Goal: Task Accomplishment & Management: Use online tool/utility

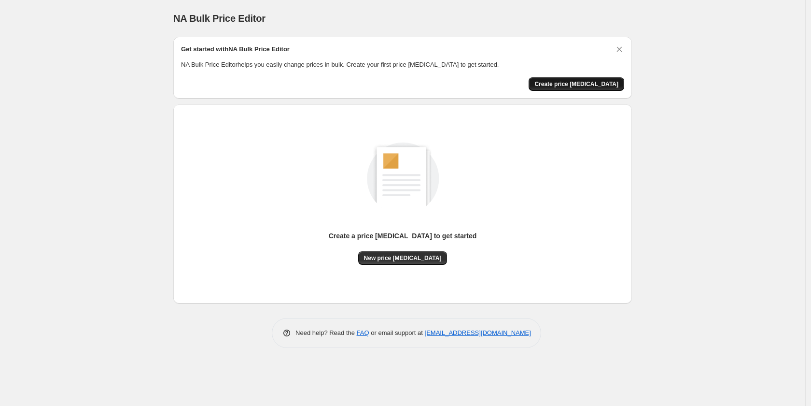
click at [579, 90] on button "Create price [MEDICAL_DATA]" at bounding box center [577, 84] width 96 height 14
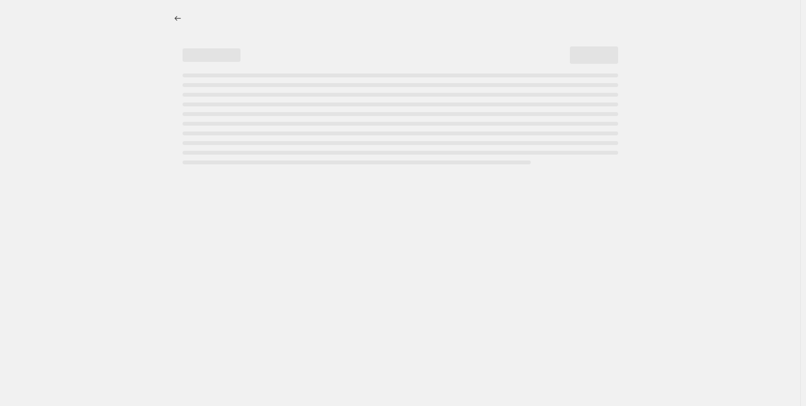
select select "percentage"
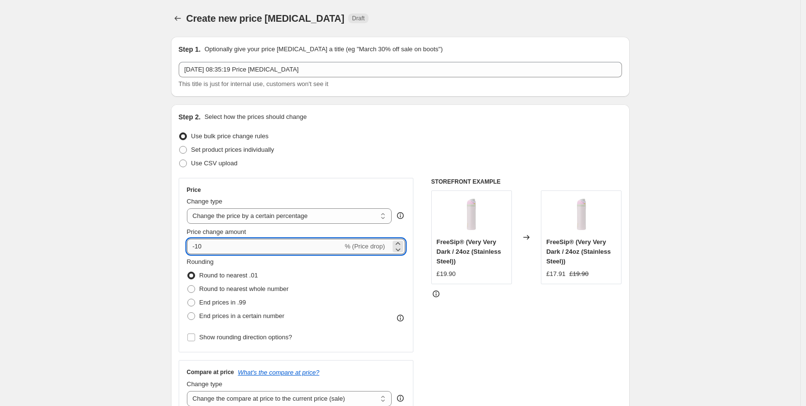
click at [237, 245] on input "-10" at bounding box center [265, 246] width 156 height 15
drag, startPoint x: 259, startPoint y: 247, endPoint x: 186, endPoint y: 253, distance: 72.7
click at [186, 253] on div "Price Change type Change the price to a certain amount Change the price by a ce…" at bounding box center [296, 265] width 235 height 174
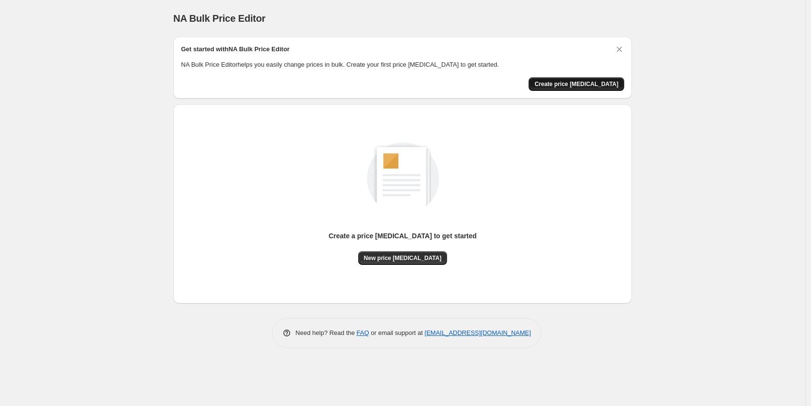
click at [570, 86] on span "Create price [MEDICAL_DATA]" at bounding box center [576, 84] width 84 height 8
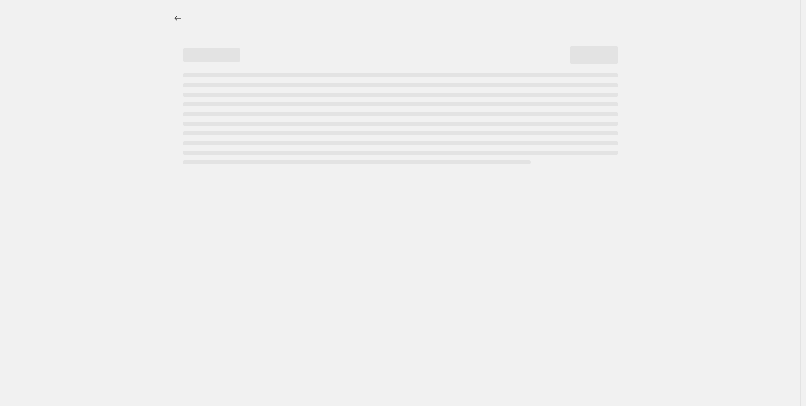
select select "percentage"
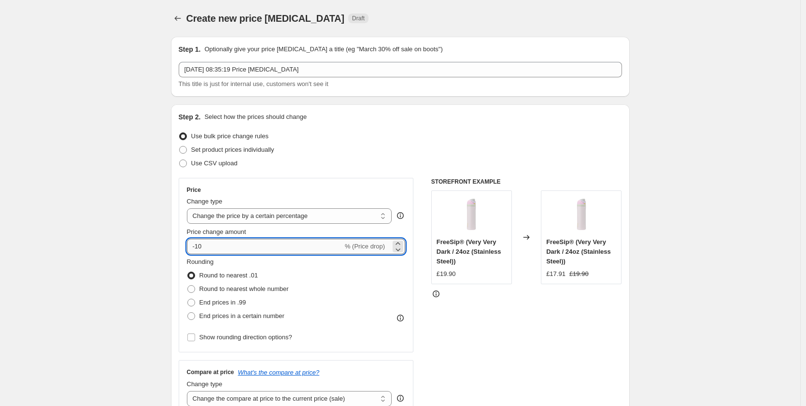
drag, startPoint x: 211, startPoint y: 244, endPoint x: 197, endPoint y: 248, distance: 14.1
click at [197, 248] on input "-10" at bounding box center [265, 246] width 156 height 15
type input "-25"
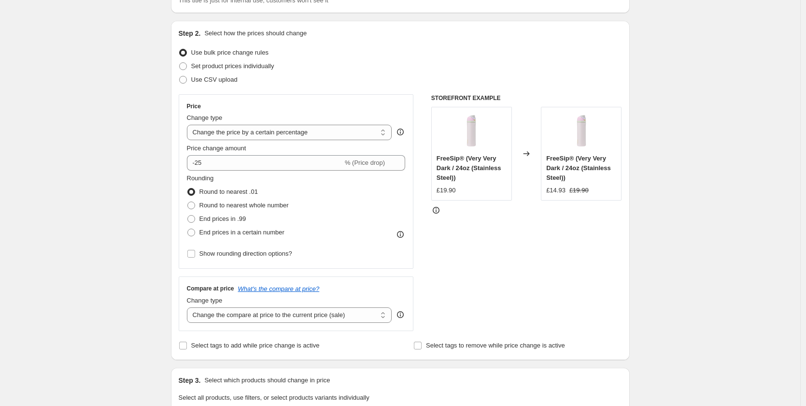
scroll to position [193, 0]
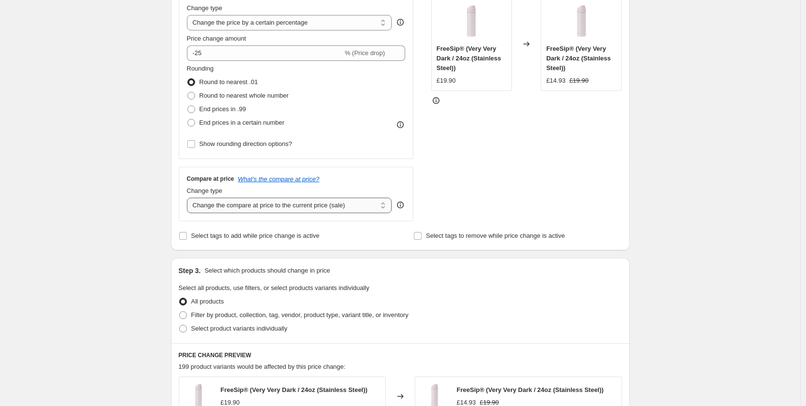
click at [312, 210] on select "Change the compare at price to the current price (sale) Change the compare at p…" at bounding box center [289, 204] width 205 height 15
click at [290, 207] on select "Change the compare at price to the current price (sale) Change the compare at p…" at bounding box center [289, 204] width 205 height 15
select select "no_change"
click at [189, 197] on select "Change the compare at price to the current price (sale) Change the compare at p…" at bounding box center [289, 204] width 205 height 15
click at [143, 265] on div "Create new price change job. This page is ready Create new price change job Dra…" at bounding box center [400, 289] width 800 height 965
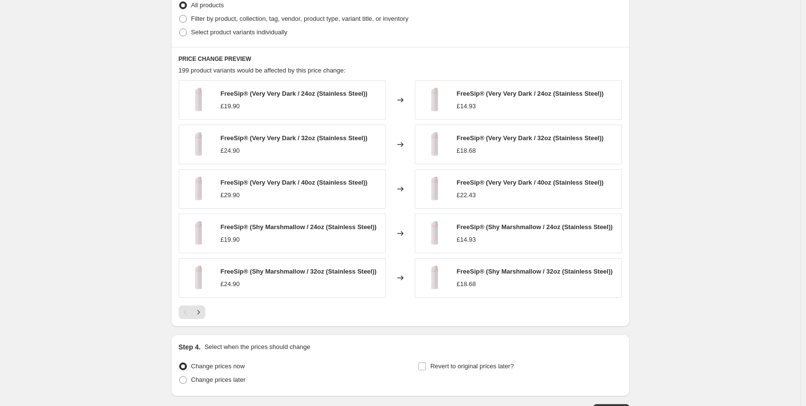
scroll to position [560, 0]
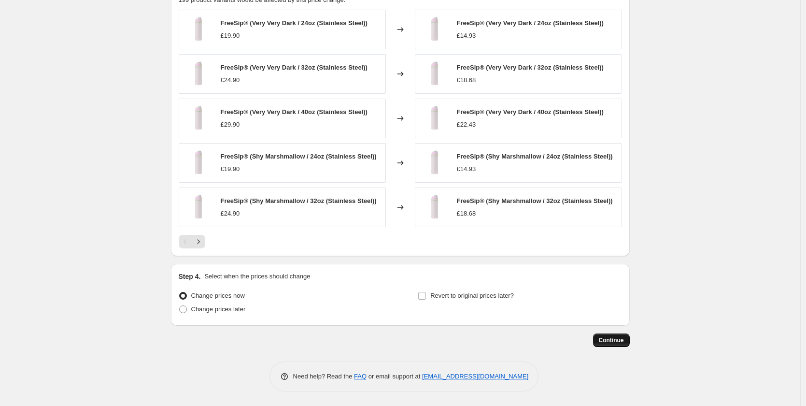
click at [615, 336] on button "Continue" at bounding box center [611, 340] width 37 height 14
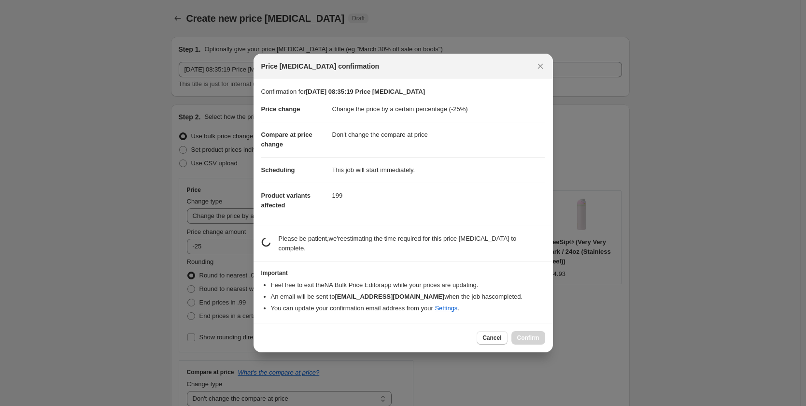
scroll to position [0, 0]
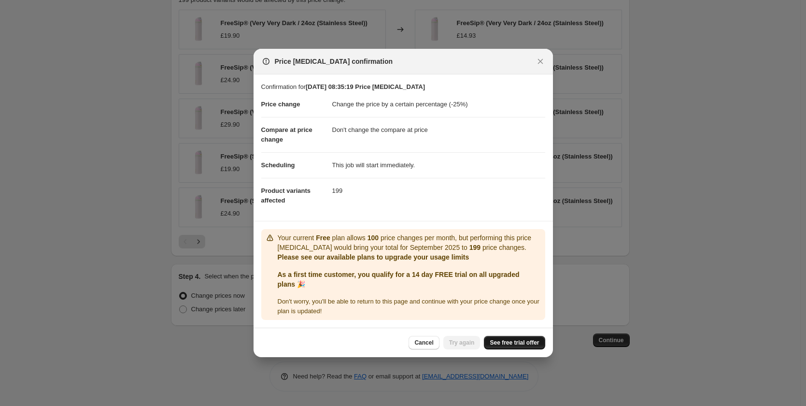
click at [500, 344] on span "See free trial offer" at bounding box center [514, 342] width 49 height 8
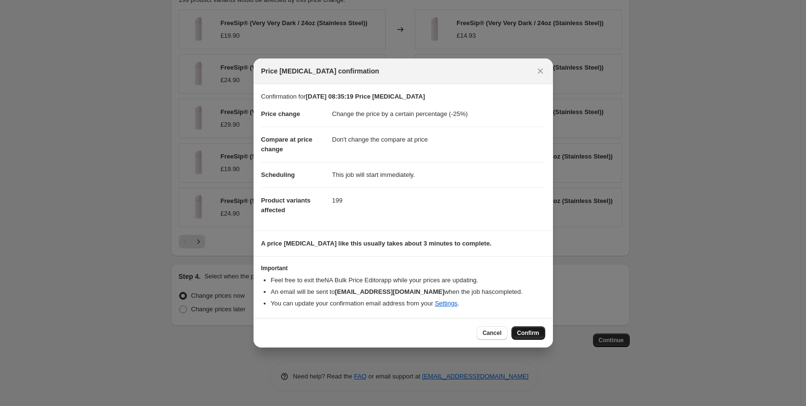
click at [520, 332] on span "Confirm" at bounding box center [528, 333] width 22 height 8
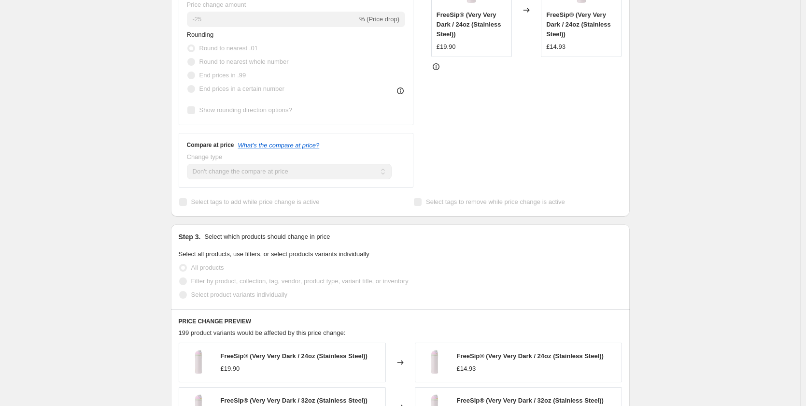
scroll to position [241, 0]
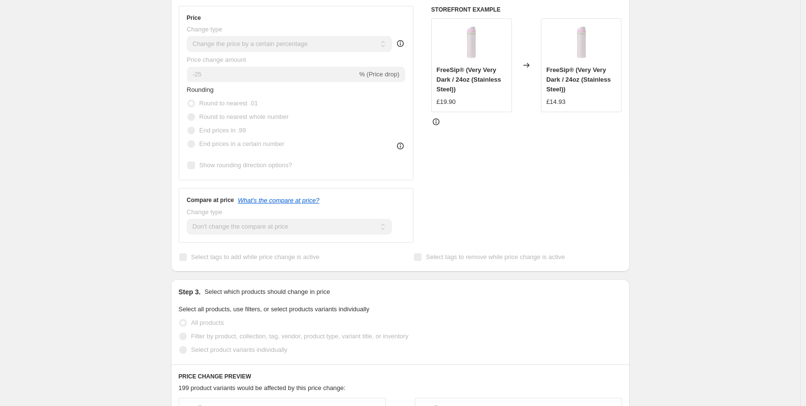
click at [717, 162] on div "19 Sept 2025, 08:35:19 Price change job. This page is ready 19 Sept 2025, 08:35…" at bounding box center [400, 265] width 800 height 1013
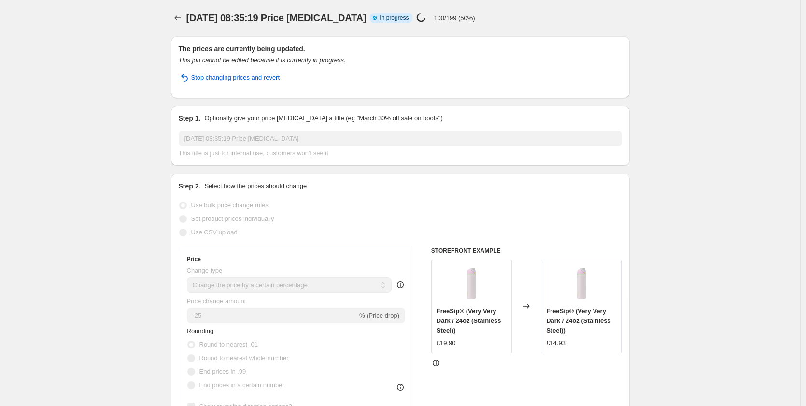
scroll to position [0, 0]
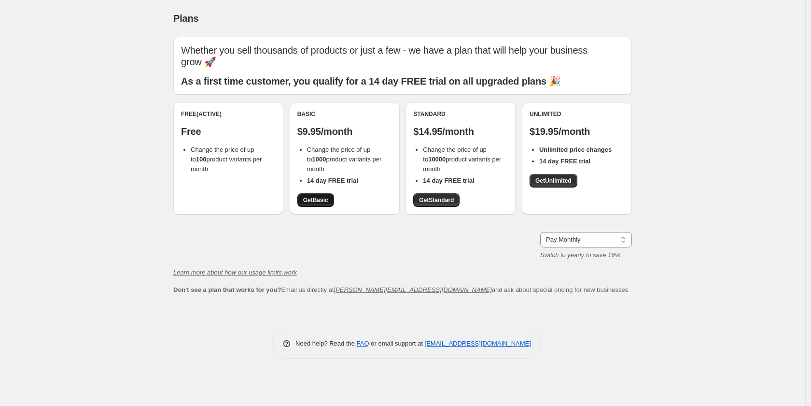
click at [303, 198] on span "Get Basic" at bounding box center [315, 200] width 25 height 8
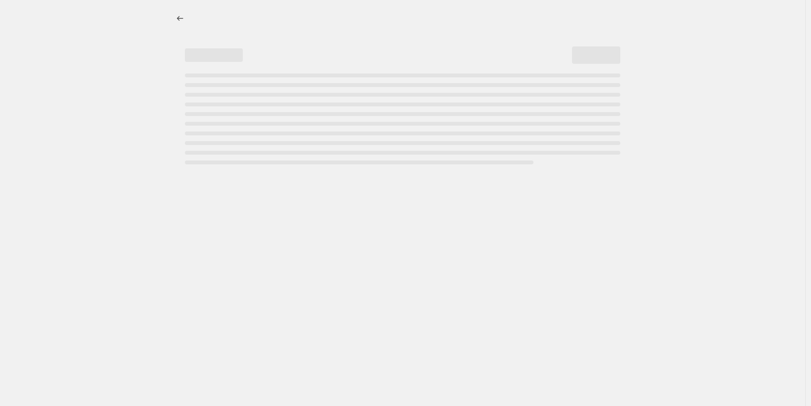
select select "percentage"
select select "no_change"
